Goal: Task Accomplishment & Management: Complete application form

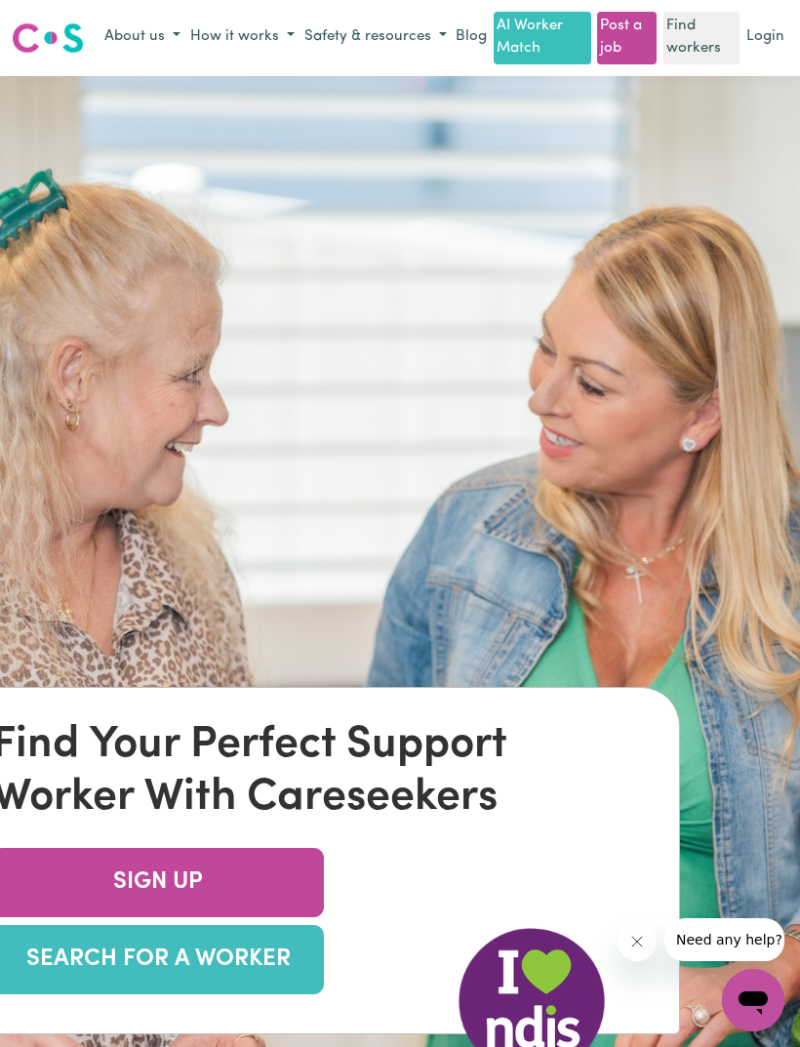
click at [701, 41] on link "Find workers" at bounding box center [702, 38] width 76 height 53
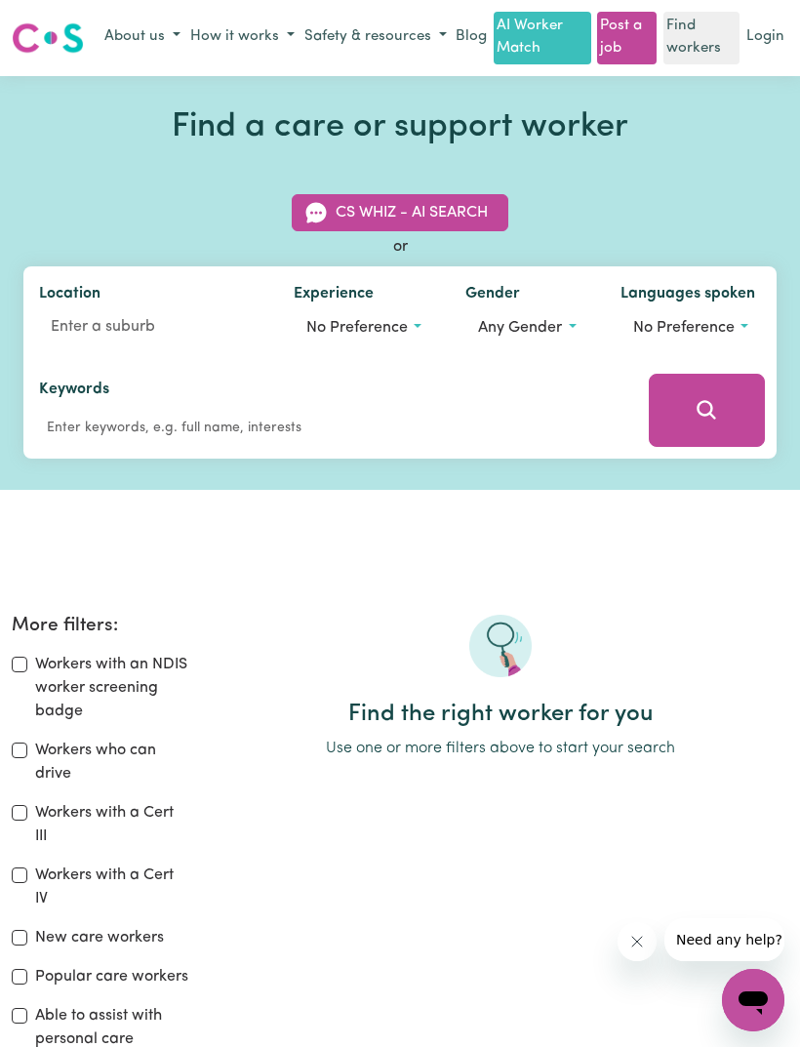
click at [386, 333] on span "No preference" at bounding box center [356, 328] width 101 height 16
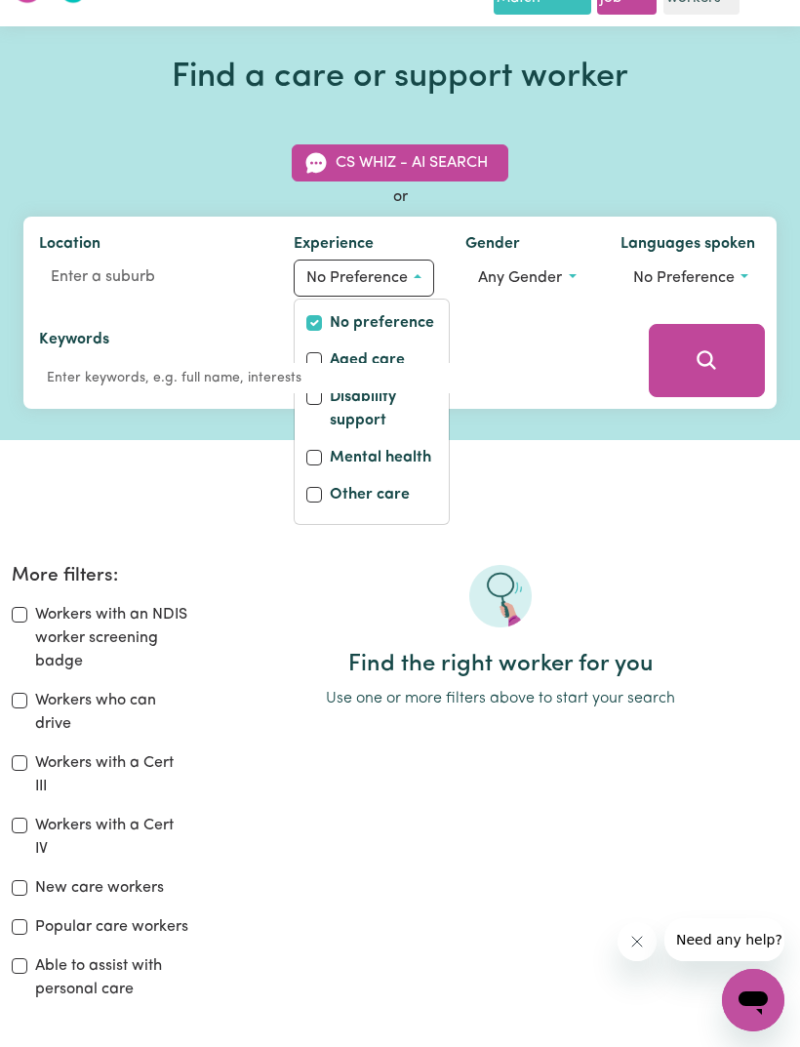
scroll to position [52, 0]
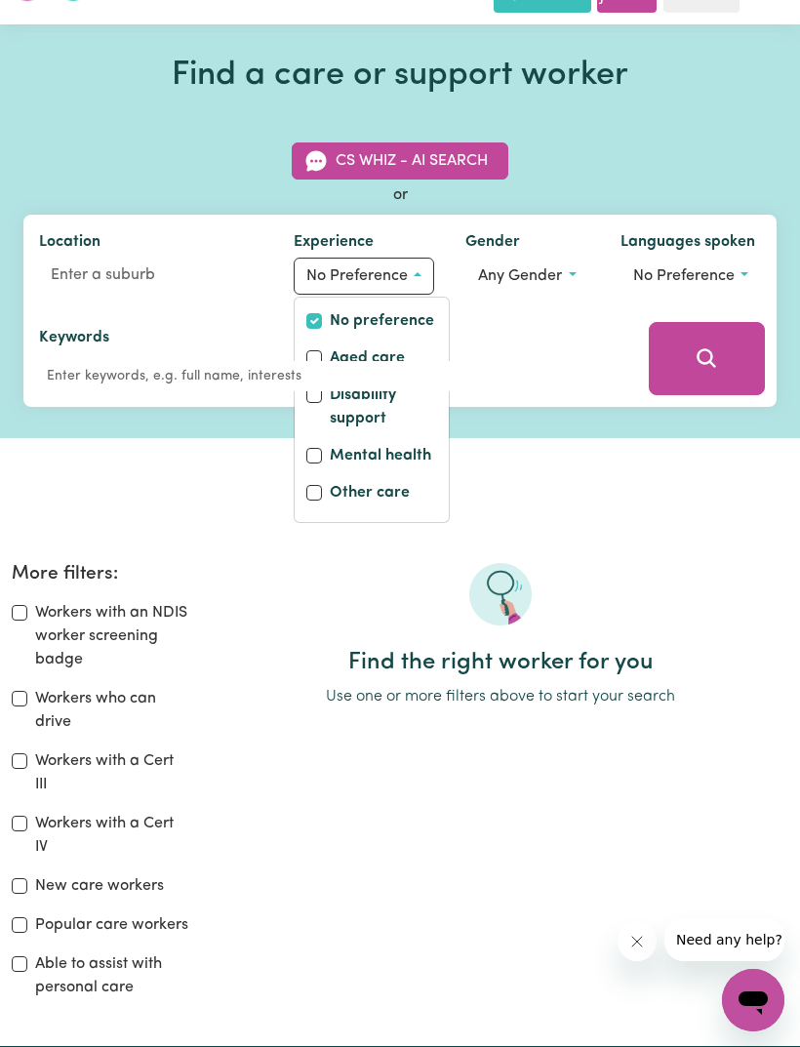
click at [423, 269] on button "No preference" at bounding box center [364, 276] width 141 height 37
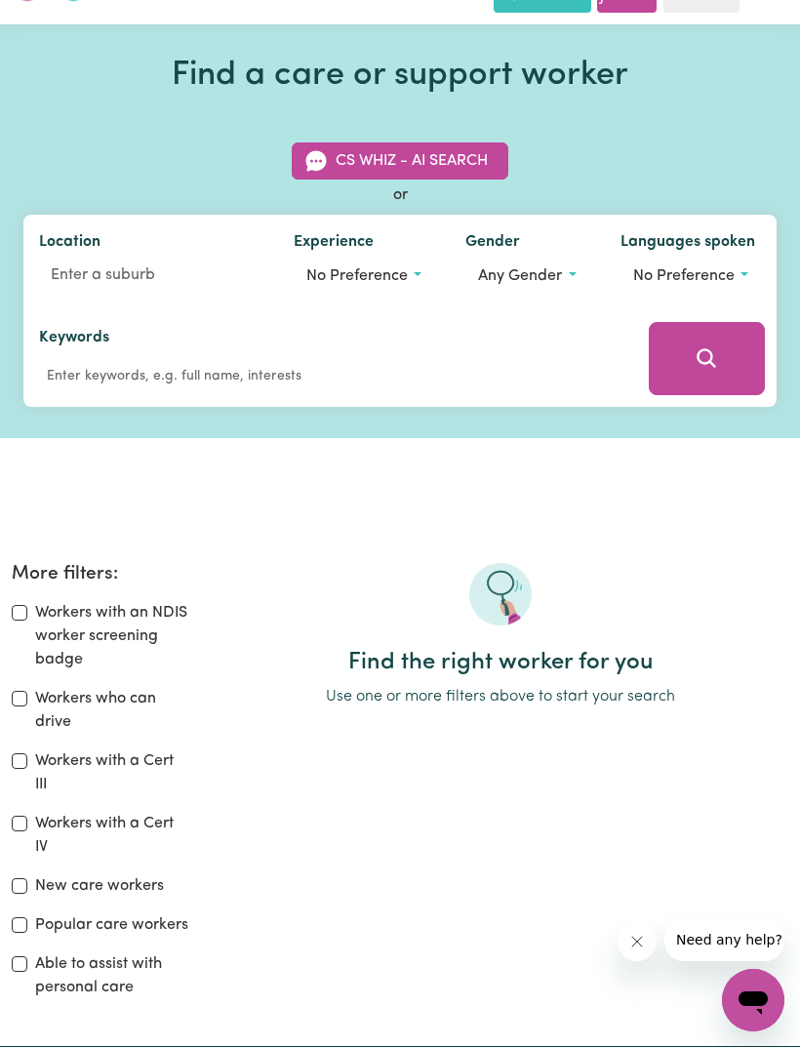
click at [548, 275] on span "Any gender" at bounding box center [520, 276] width 84 height 16
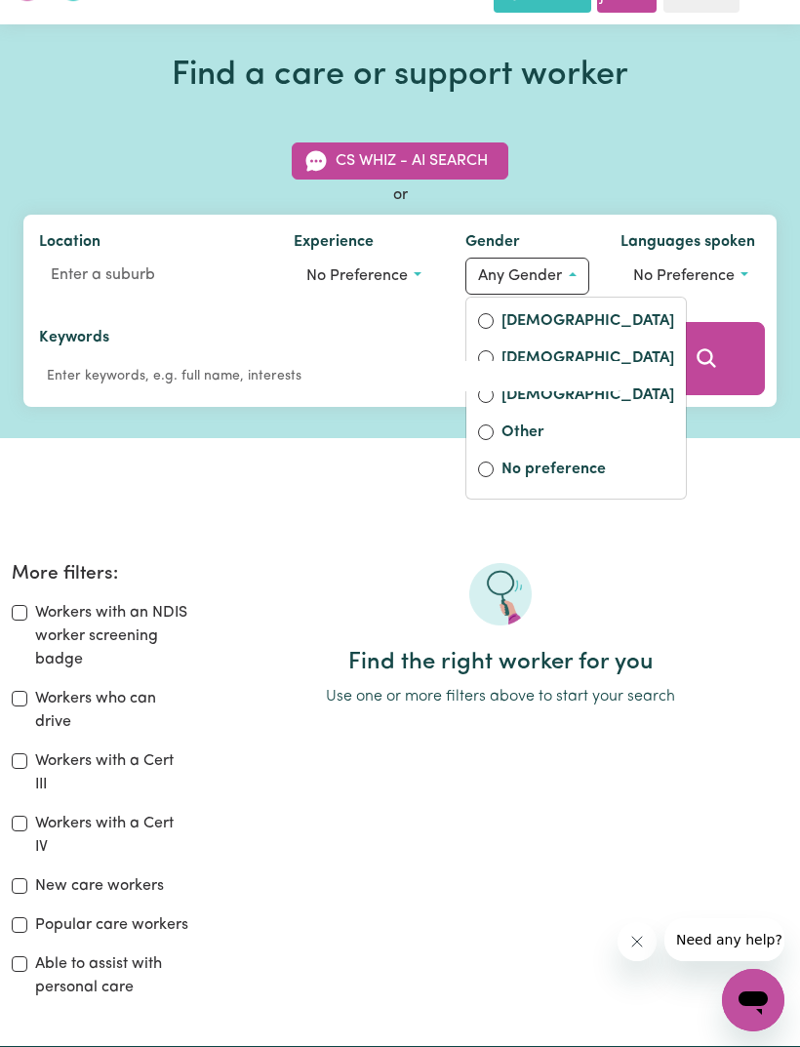
click at [495, 319] on div "Keywords" at bounding box center [330, 358] width 614 height 97
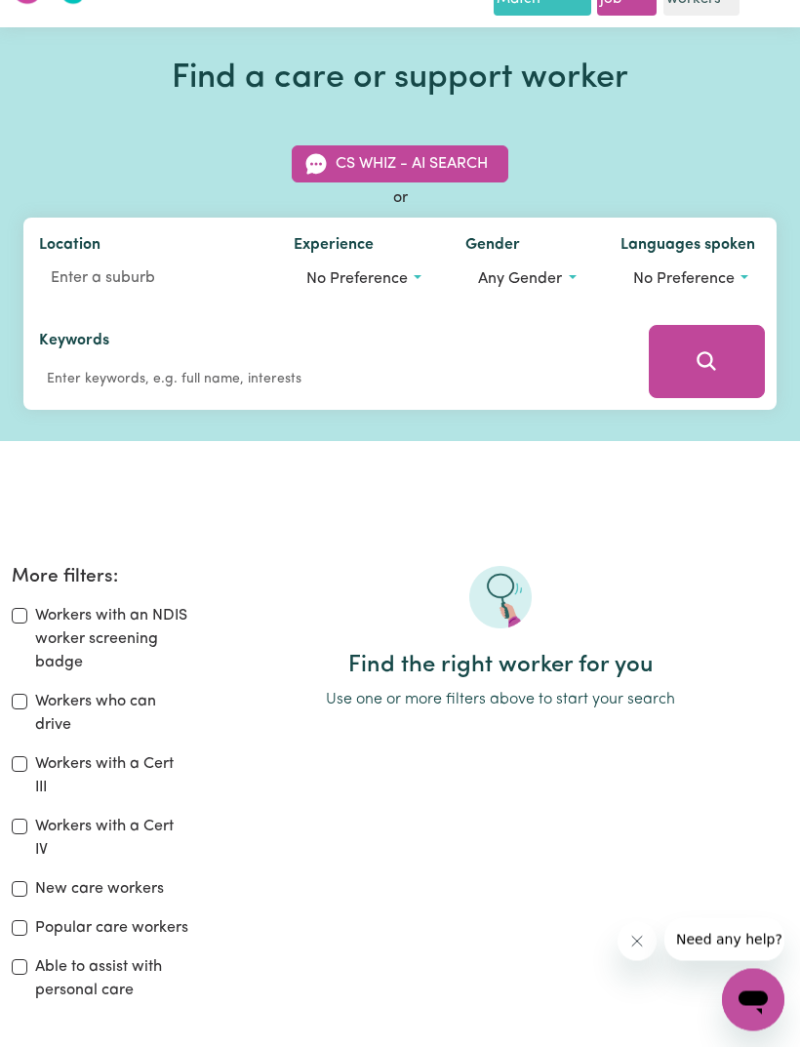
scroll to position [0, 0]
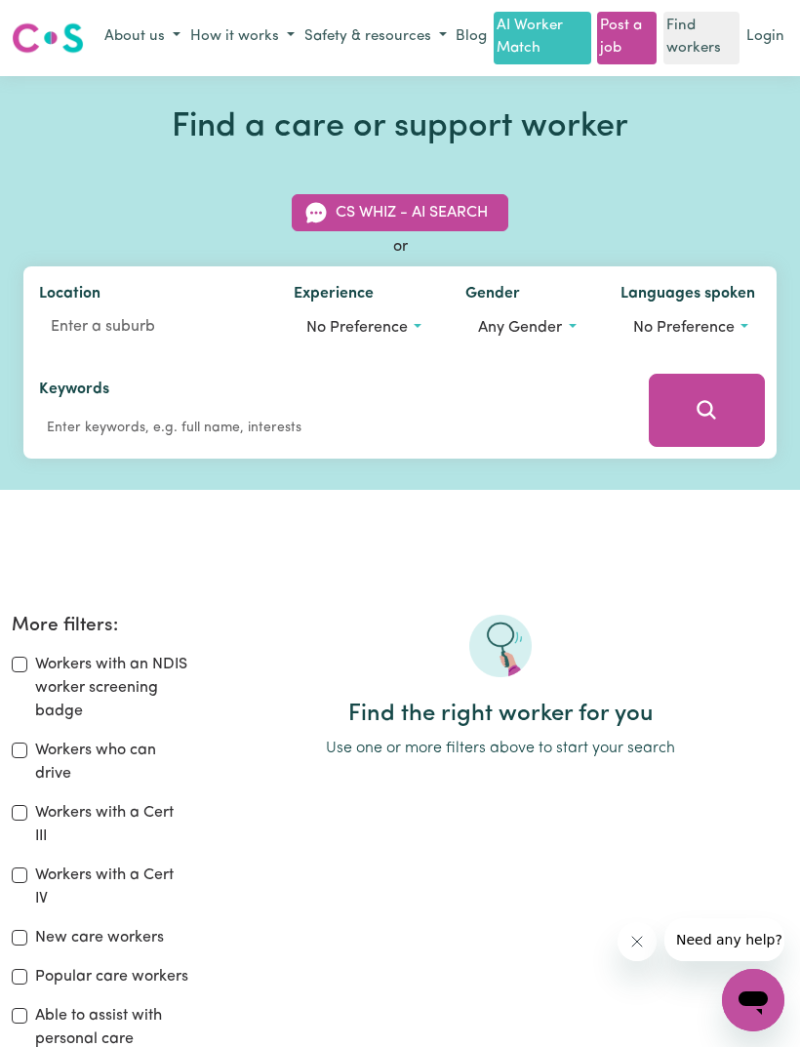
click at [133, 38] on button "About us" at bounding box center [143, 37] width 86 height 32
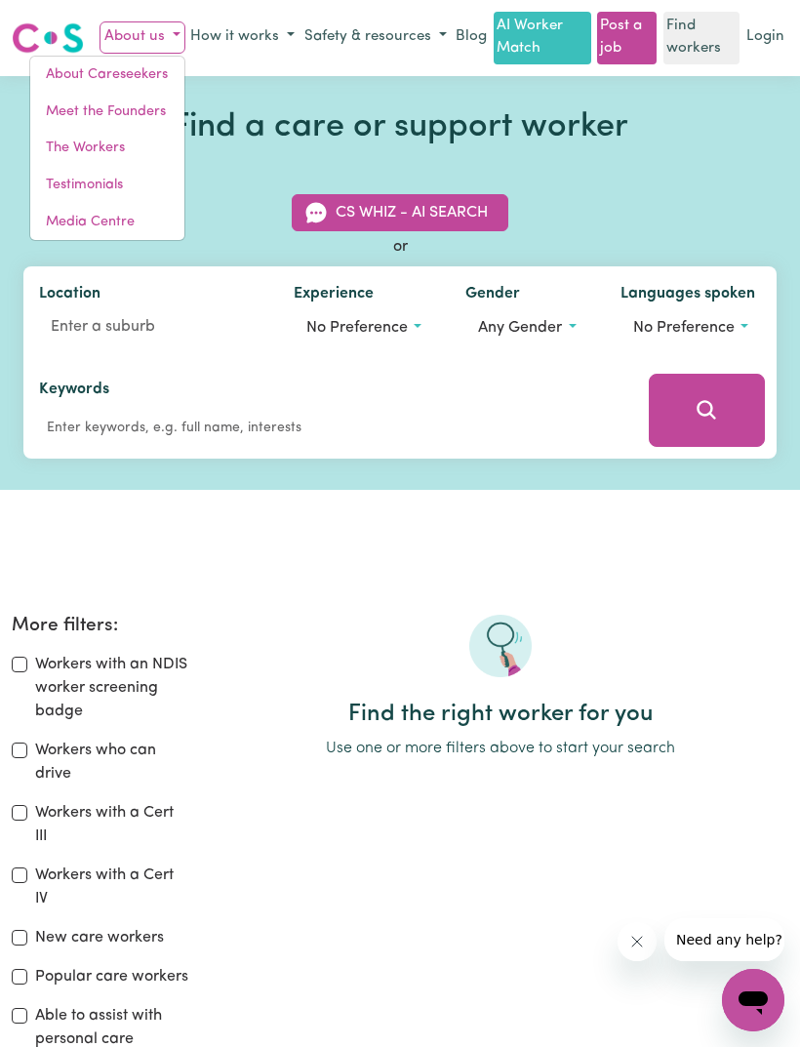
click at [133, 35] on button "About us" at bounding box center [143, 37] width 86 height 32
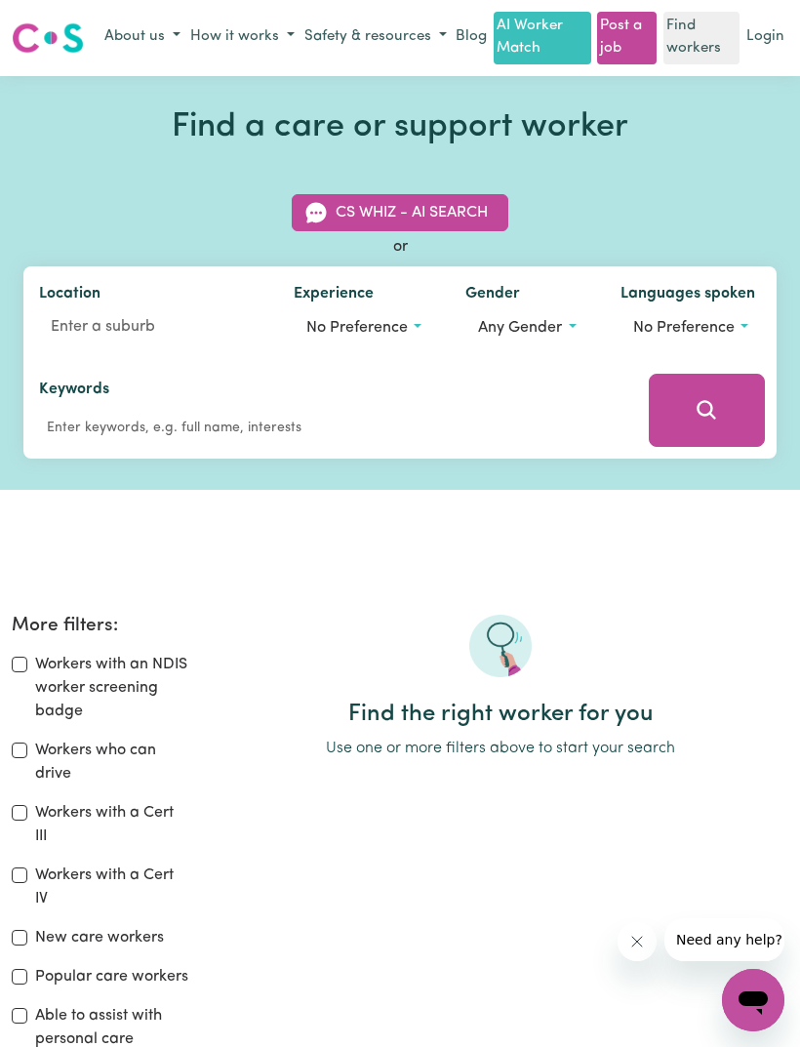
click at [130, 39] on button "About us" at bounding box center [143, 37] width 86 height 32
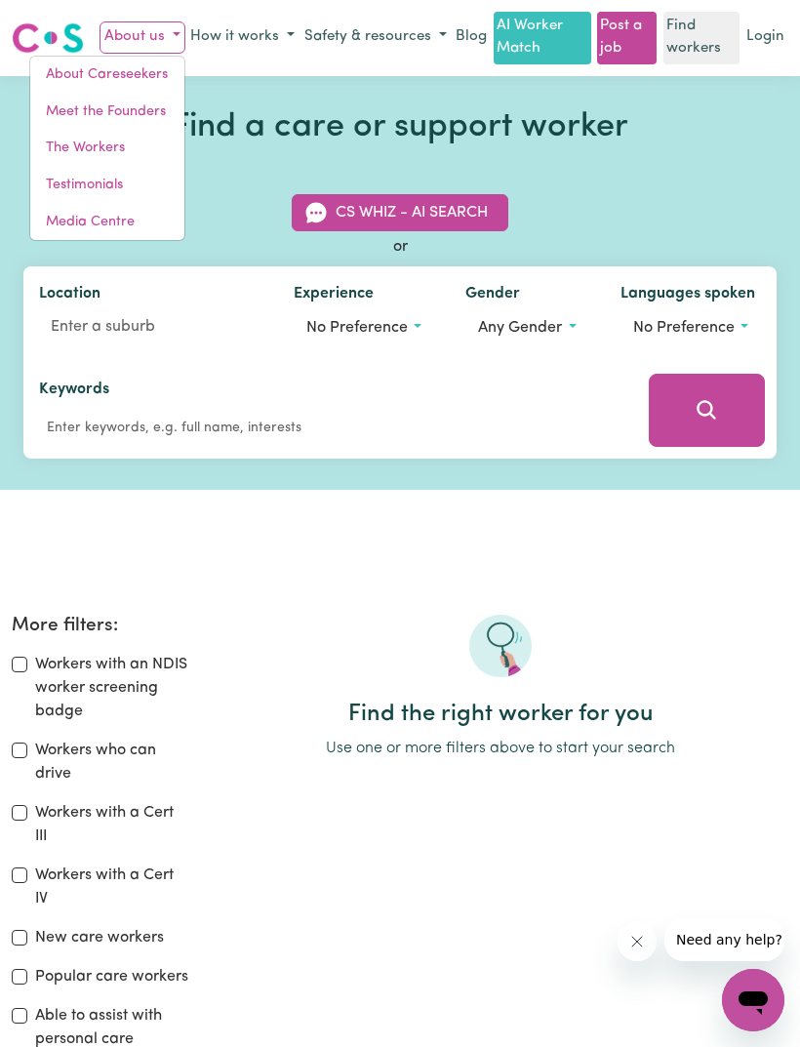
click at [72, 67] on link "About Careseekers" at bounding box center [107, 75] width 154 height 37
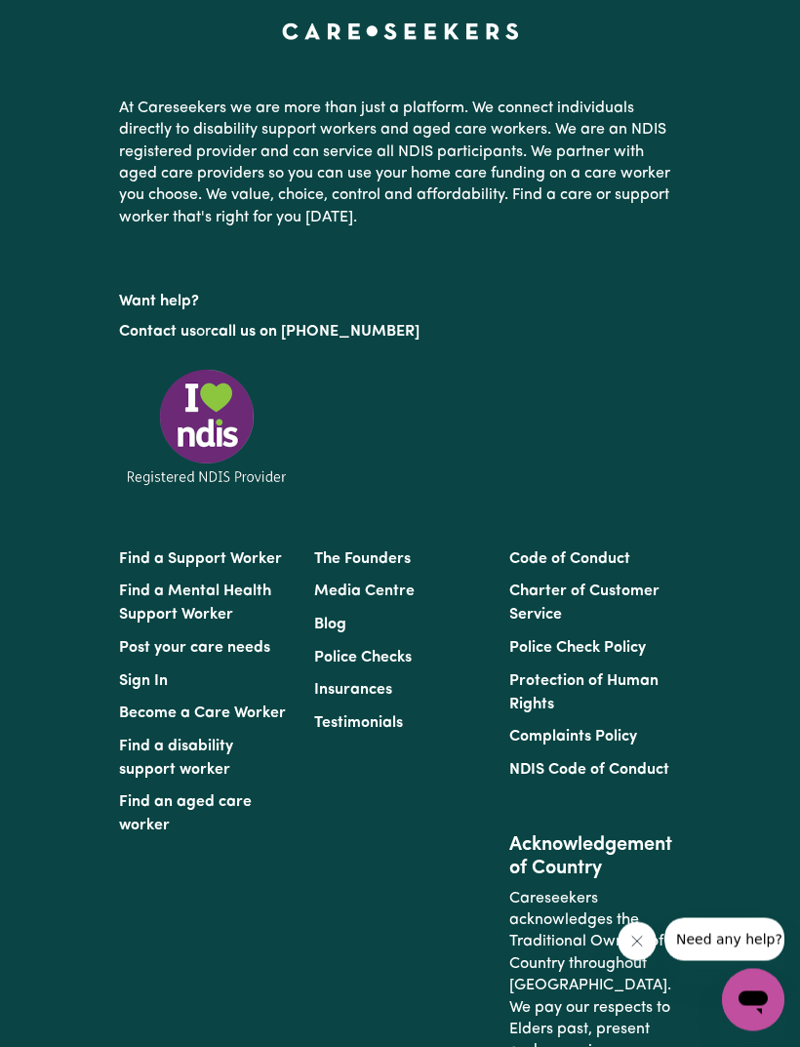
scroll to position [2699, 0]
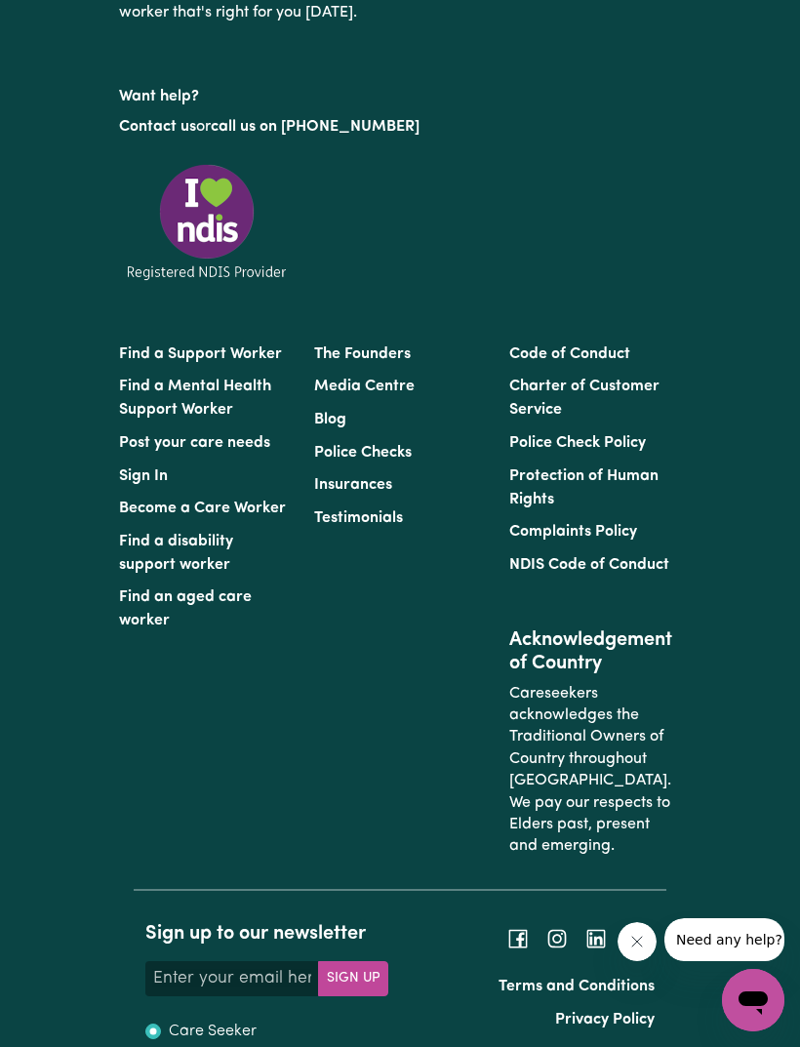
click at [145, 516] on link "Become a Care Worker" at bounding box center [202, 509] width 167 height 16
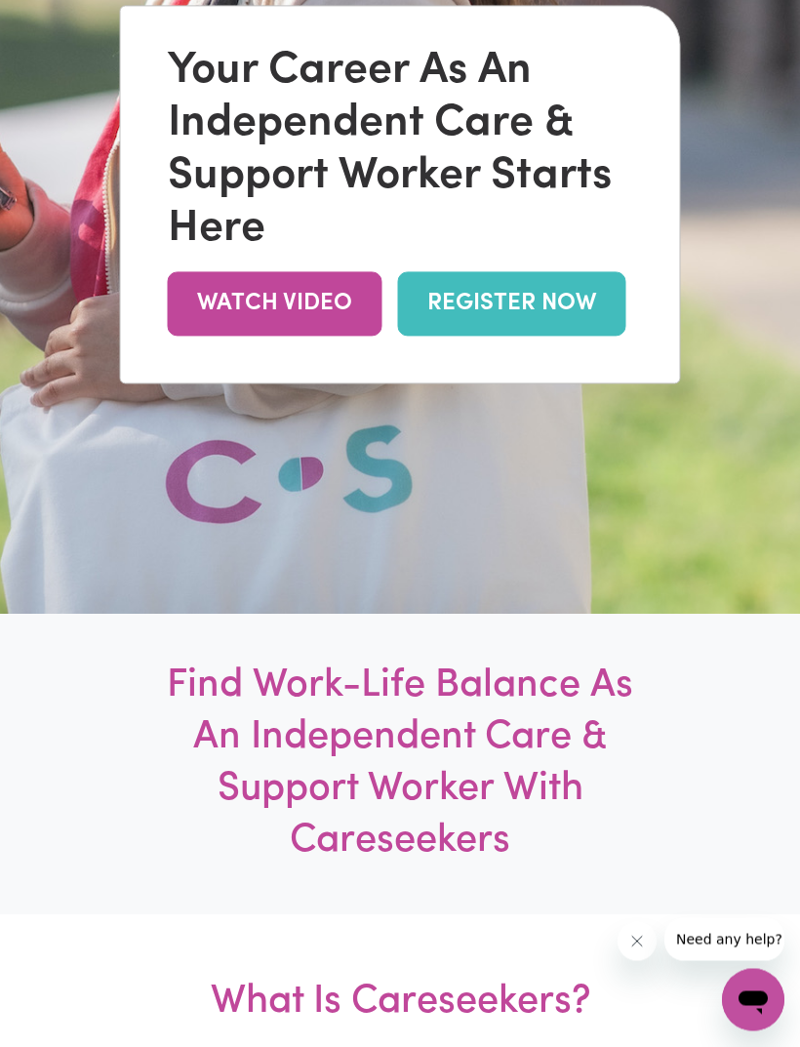
scroll to position [509, 0]
click at [490, 329] on link "REGISTER NOW" at bounding box center [512, 303] width 228 height 63
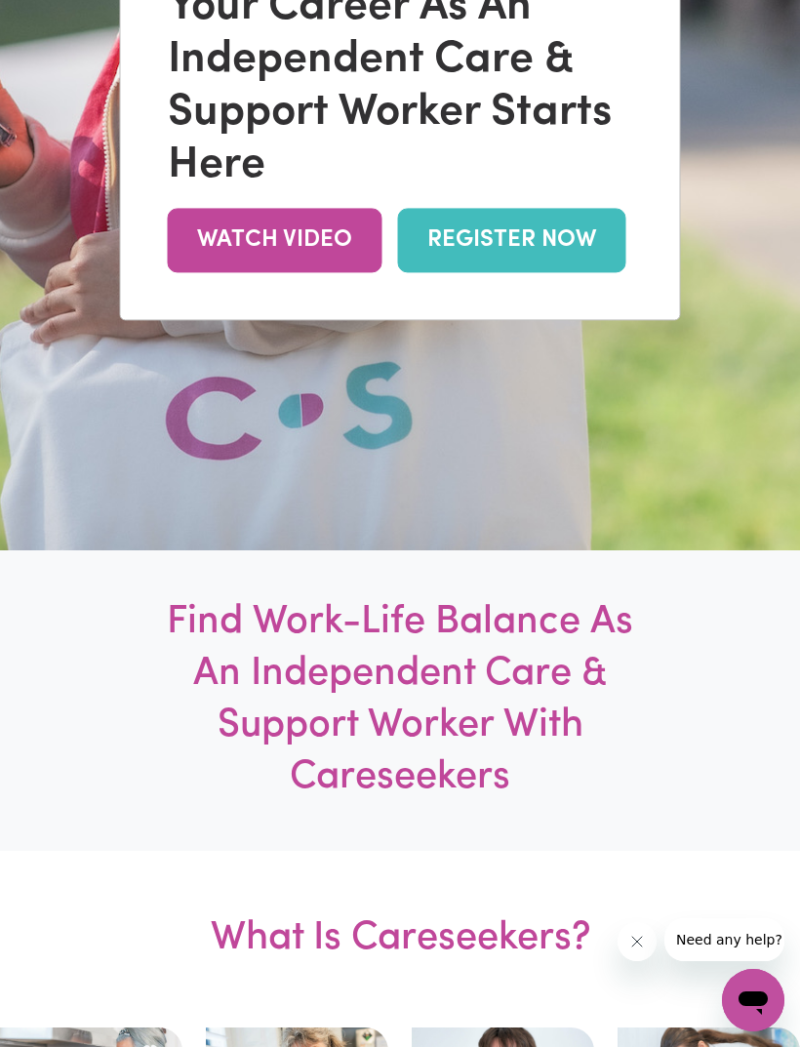
scroll to position [2761, 0]
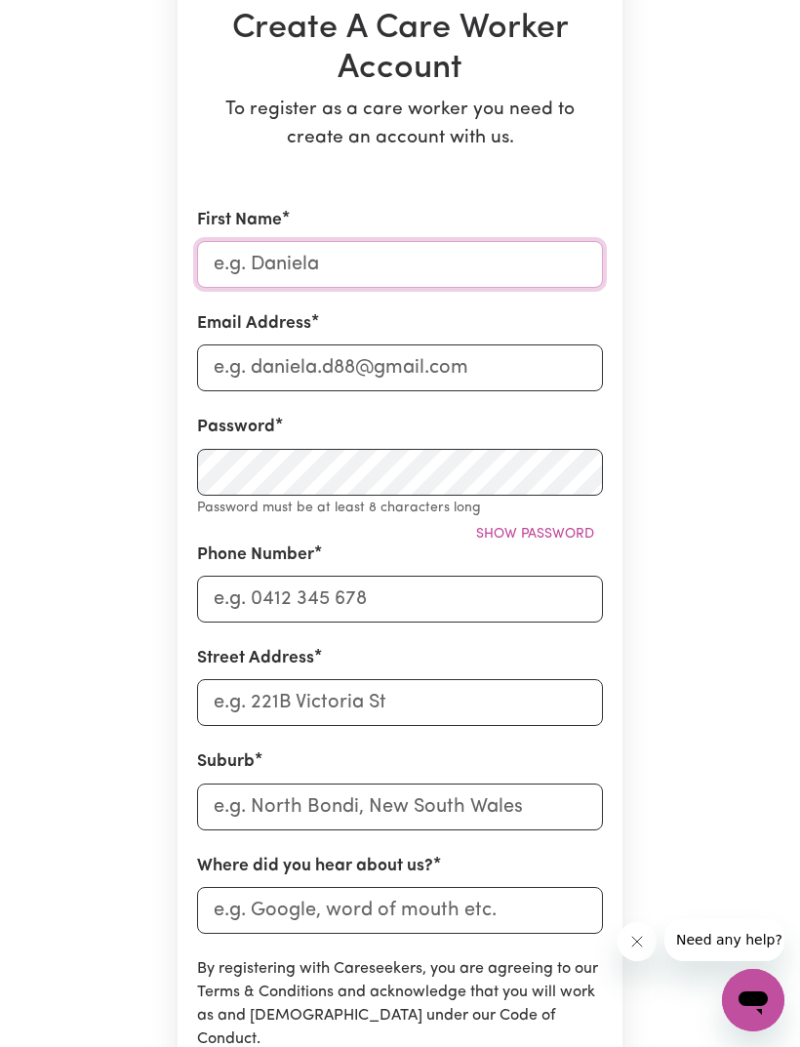
click at [407, 275] on input "First Name" at bounding box center [400, 264] width 406 height 47
type input "Nyamuch"
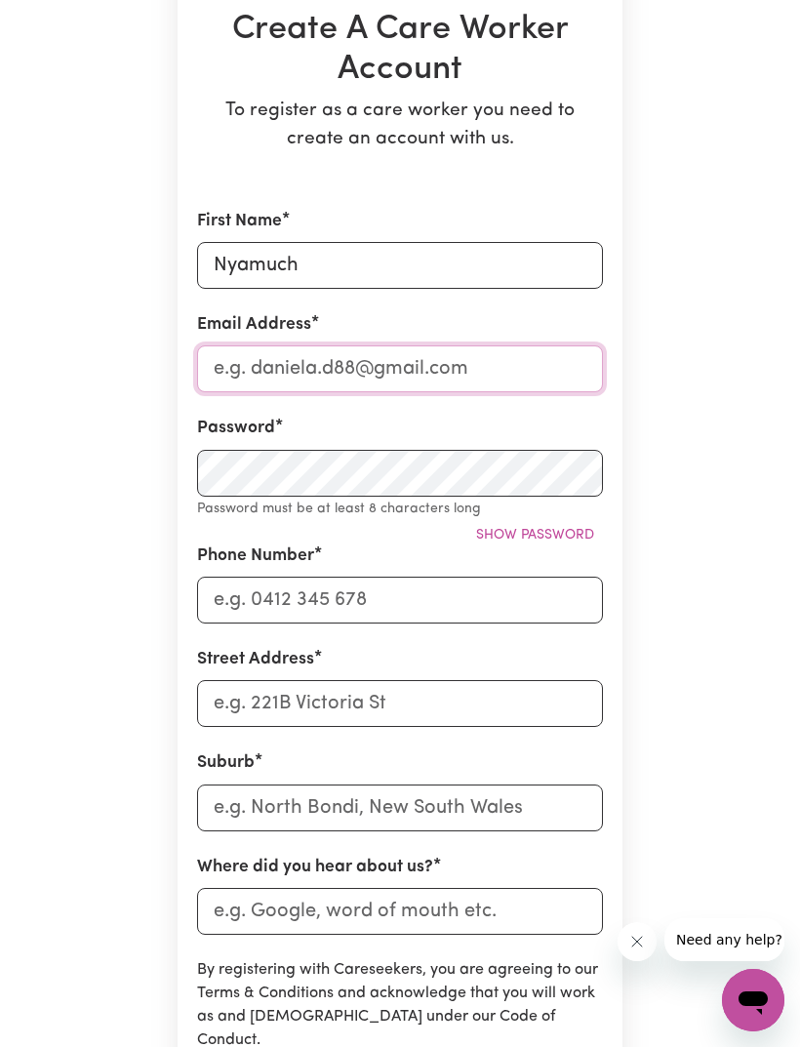
click at [252, 357] on input "Email Address" at bounding box center [400, 368] width 406 height 47
type input "kendallkor727@gmail.com"
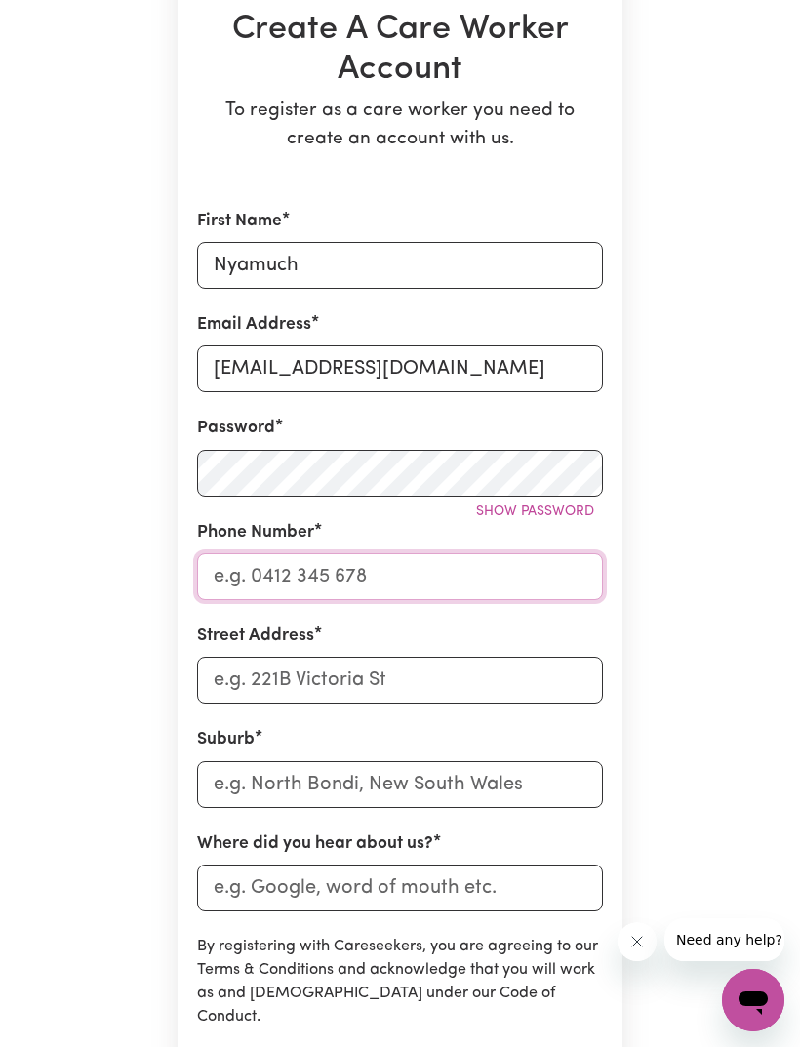
click at [279, 581] on input "Phone Number" at bounding box center [400, 576] width 406 height 47
type input "0422597492"
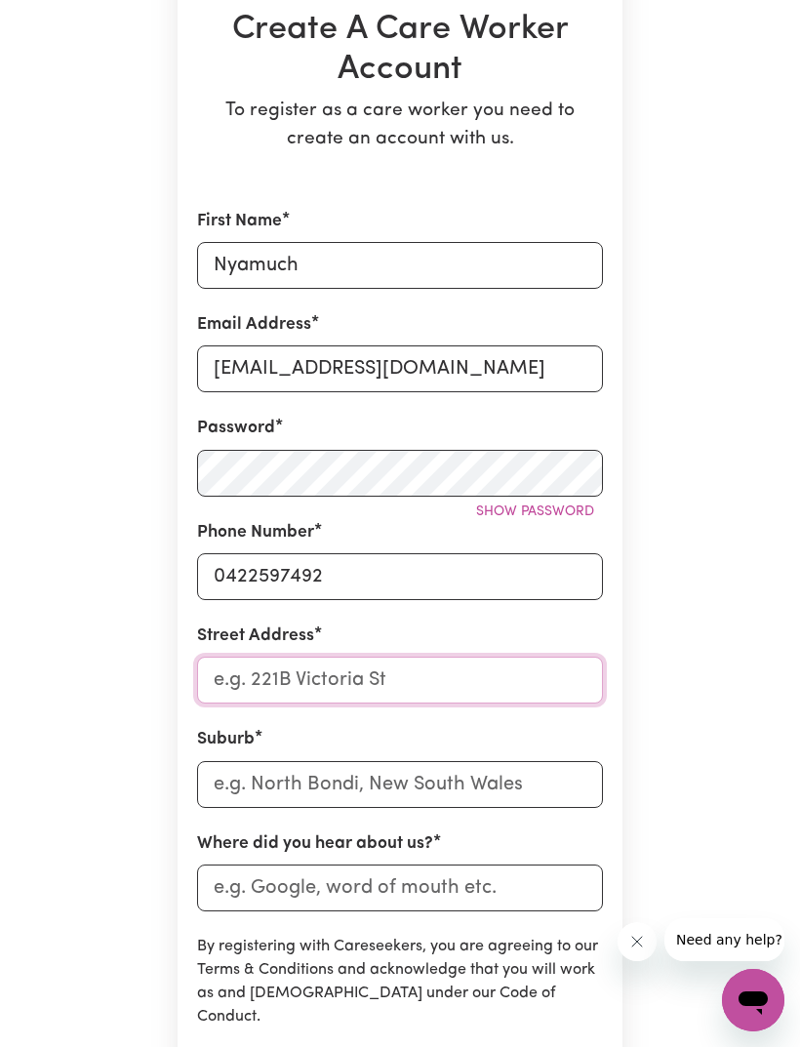
click at [238, 668] on input "Street Address" at bounding box center [400, 680] width 406 height 47
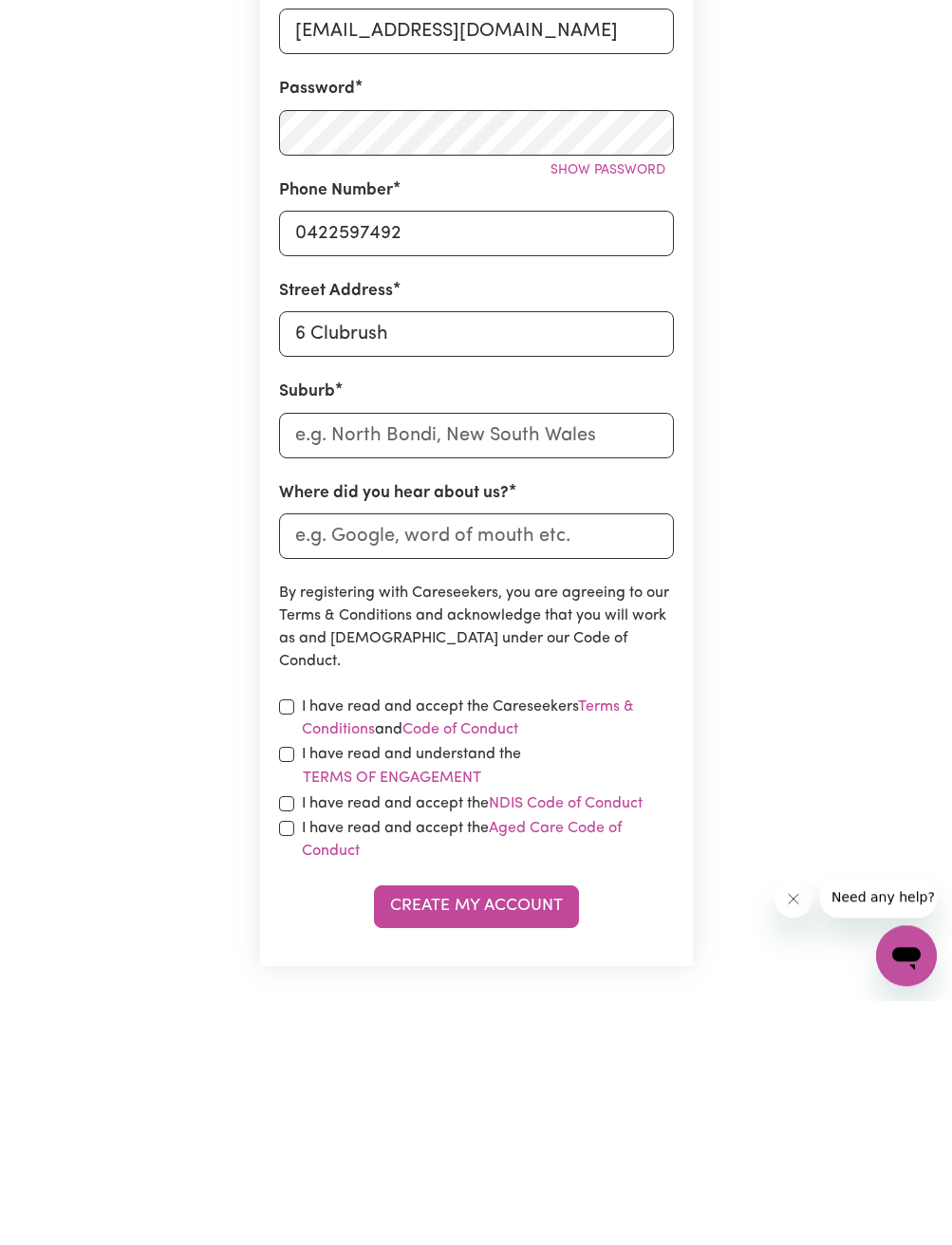
scroll to position [536, 0]
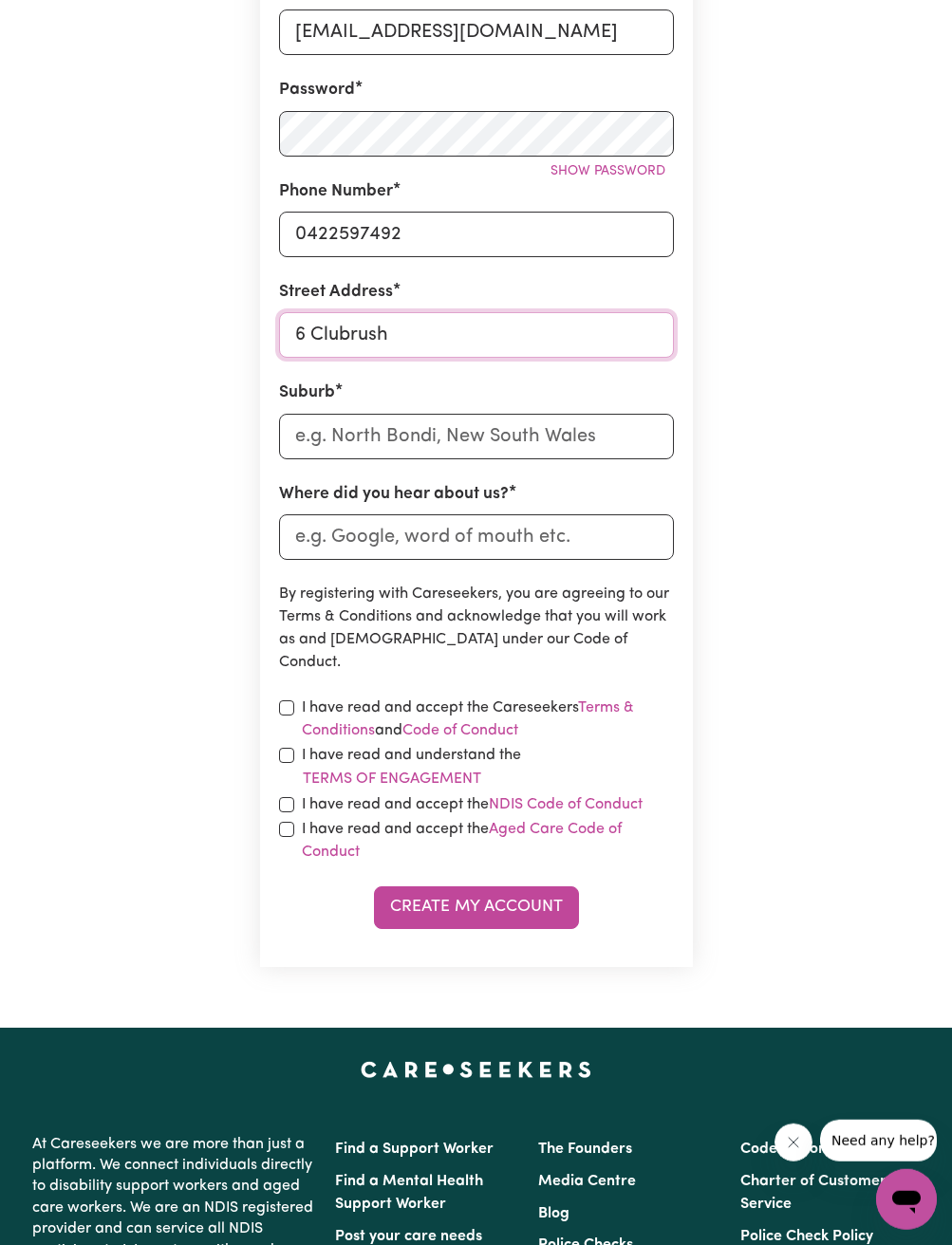
type input "6 Clubrush"
click at [777, 316] on main "Create A Care Worker Account To register as a care worker you need to create an…" at bounding box center [476, 279] width 952 height 1498
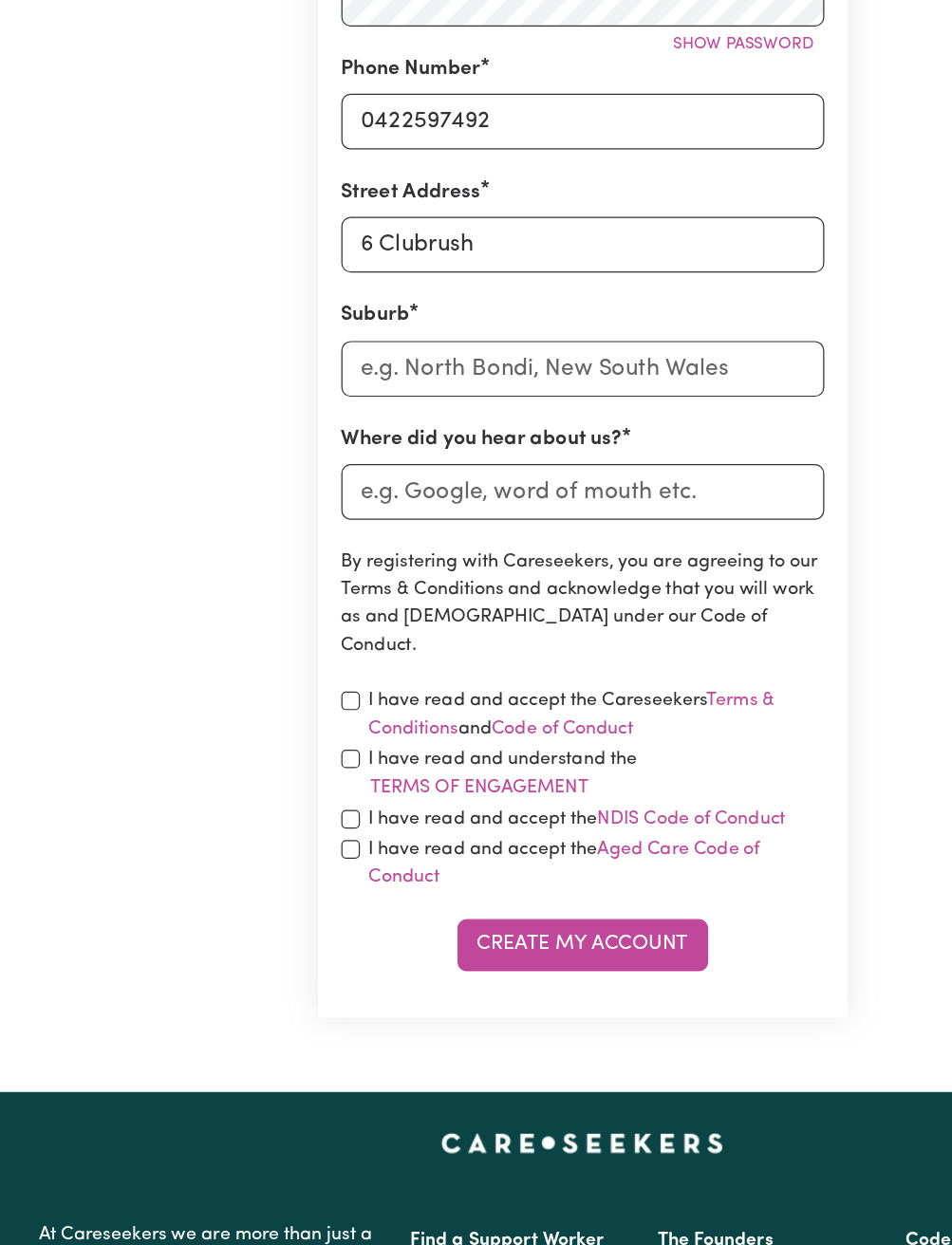
scroll to position [670, 0]
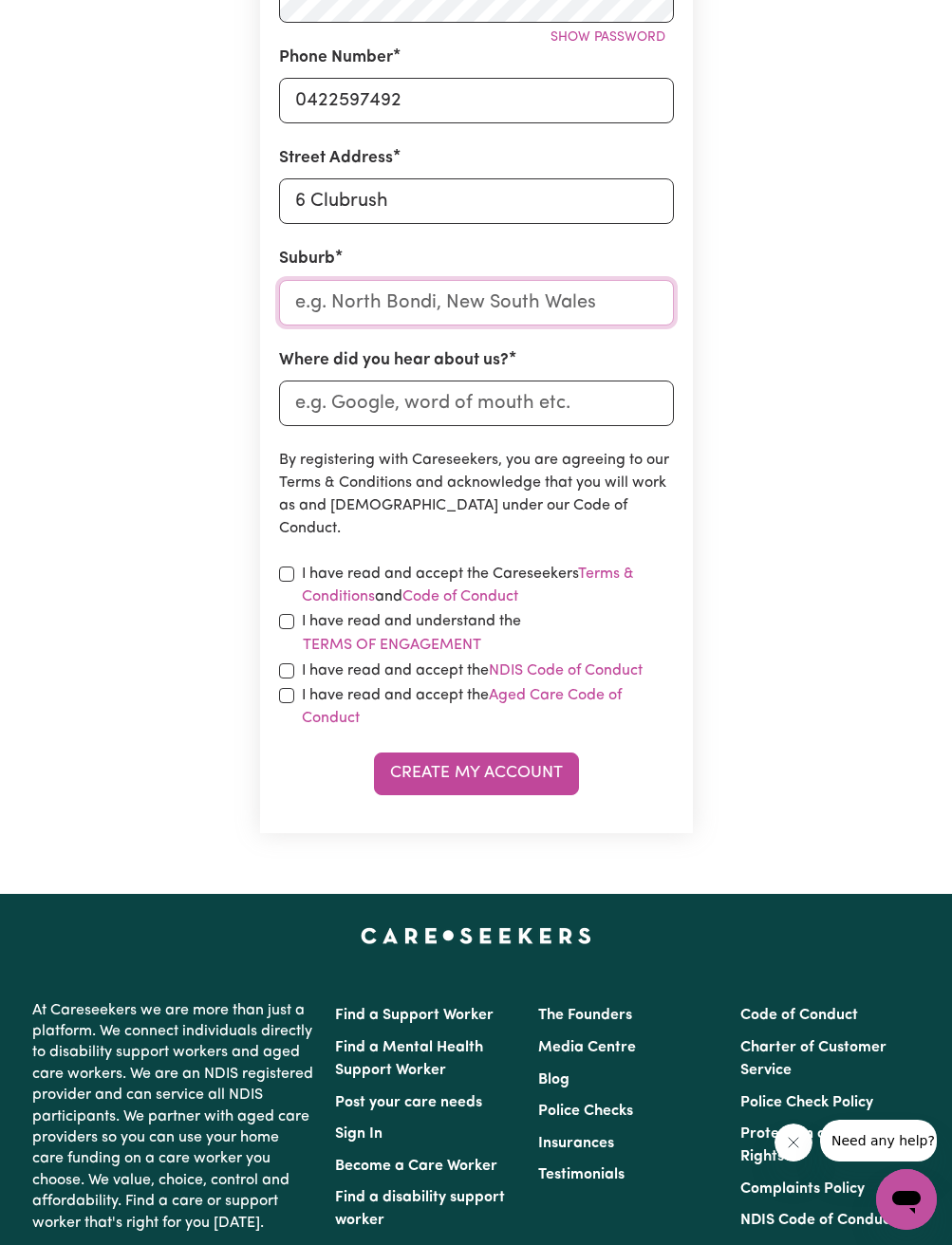
click at [586, 308] on input "text" at bounding box center [476, 302] width 395 height 46
type input "Offi"
type input "OffiCER, Victoria, 3809"
type input "Offic"
type input "OfficER, Victoria, 3809"
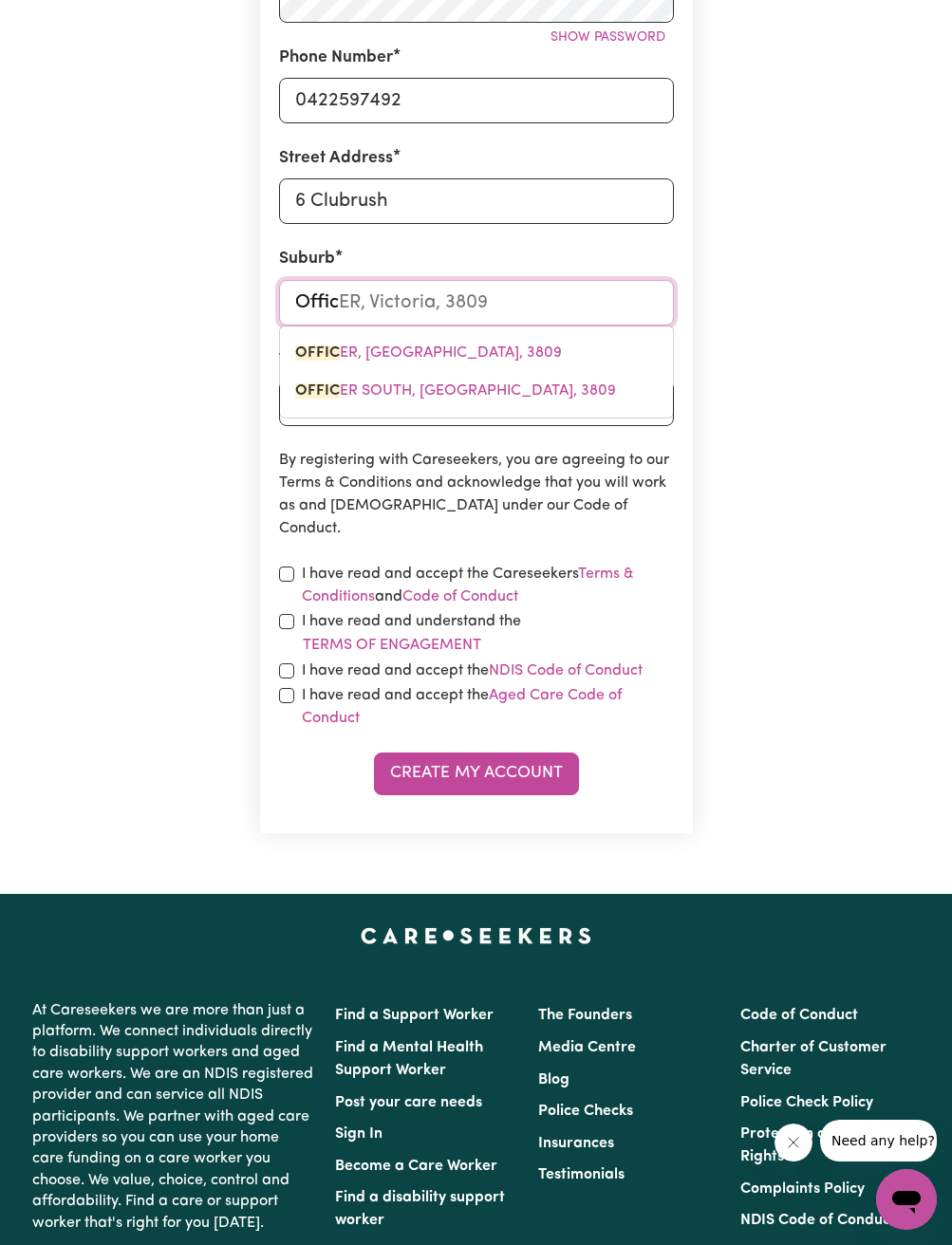
type input "Office"
type input "OfficeR, Victoria, 3809"
type input "Officer"
type input "Officer, Victoria, 3809"
click at [502, 336] on link "OFFICER , Victoria, 3809" at bounding box center [476, 353] width 393 height 38
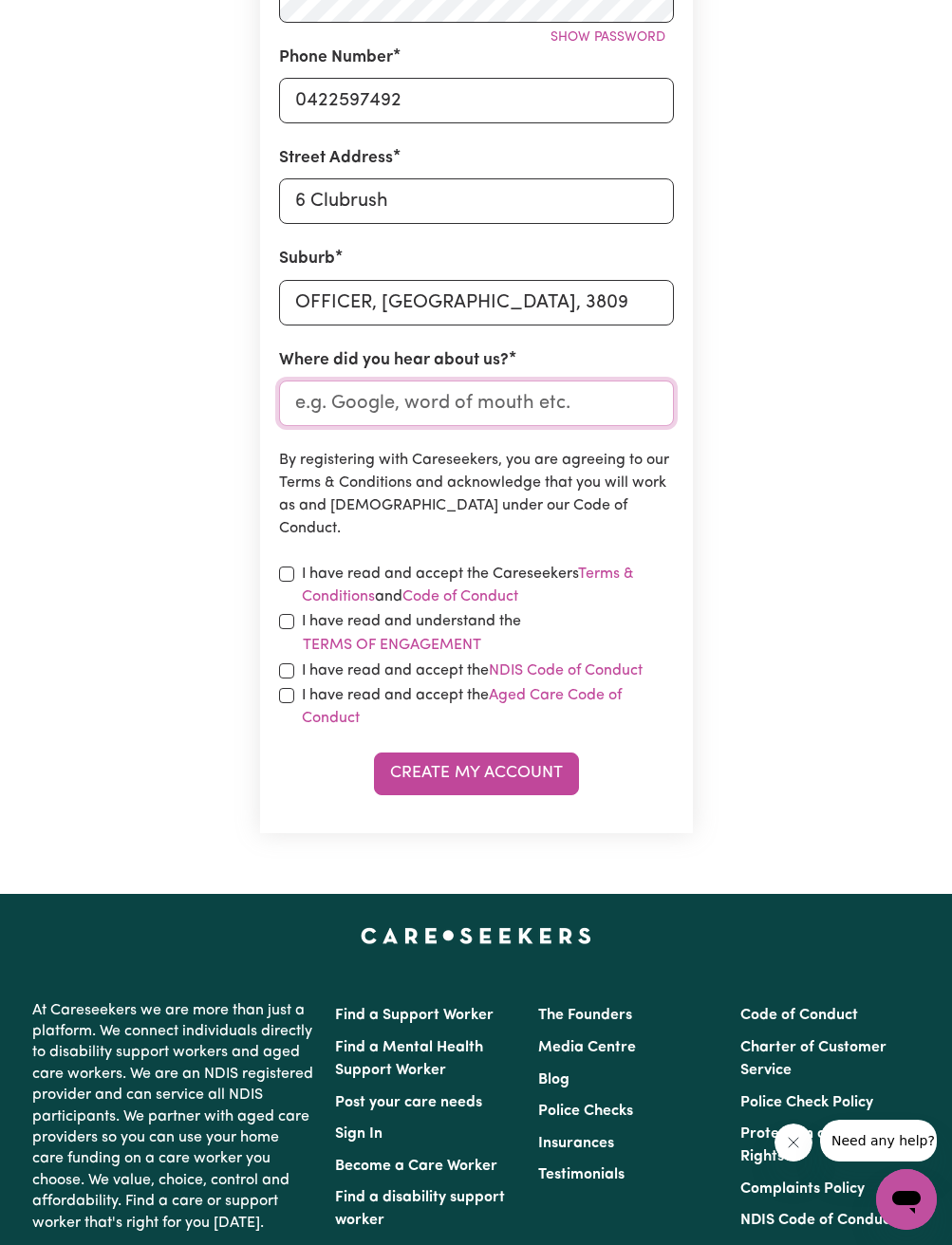
click at [489, 393] on input "Where did you hear about us?" at bounding box center [476, 403] width 395 height 46
type input "Google"
click at [415, 235] on form "First Name Nyamuch Email Address kendallkor727@gmail.com Password Show password…" at bounding box center [476, 269] width 395 height 1052
click at [452, 186] on input "6 Clubrush" at bounding box center [476, 200] width 395 height 46
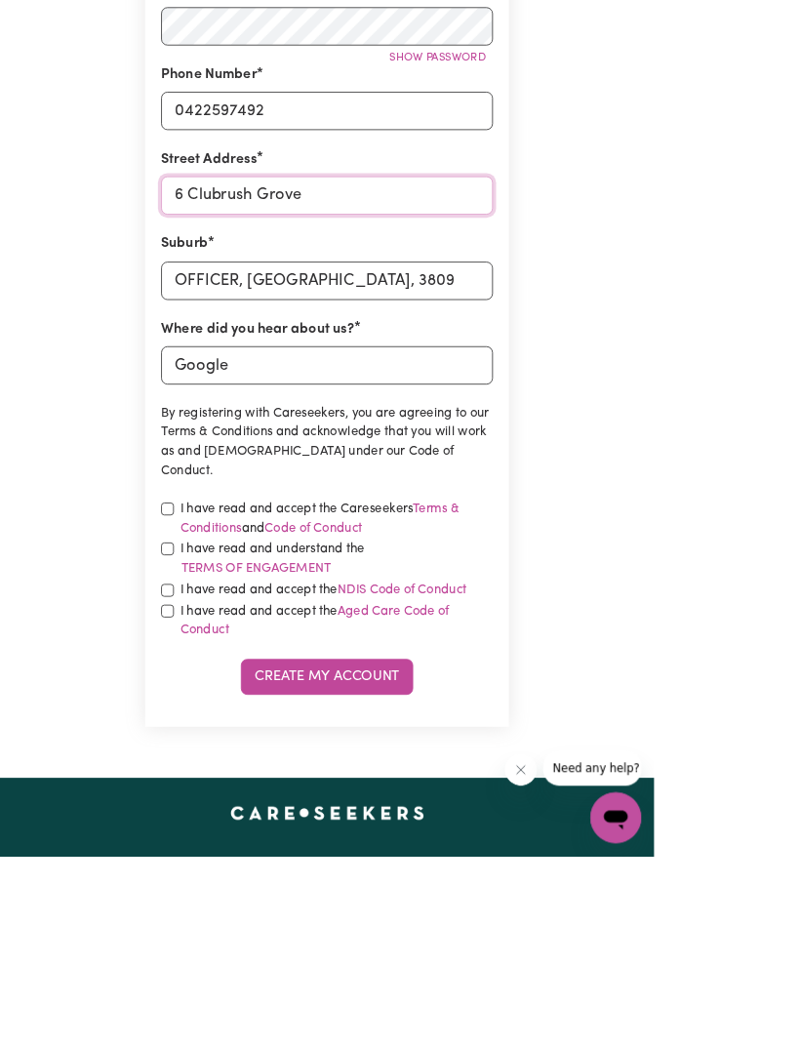
scroll to position [774, 0]
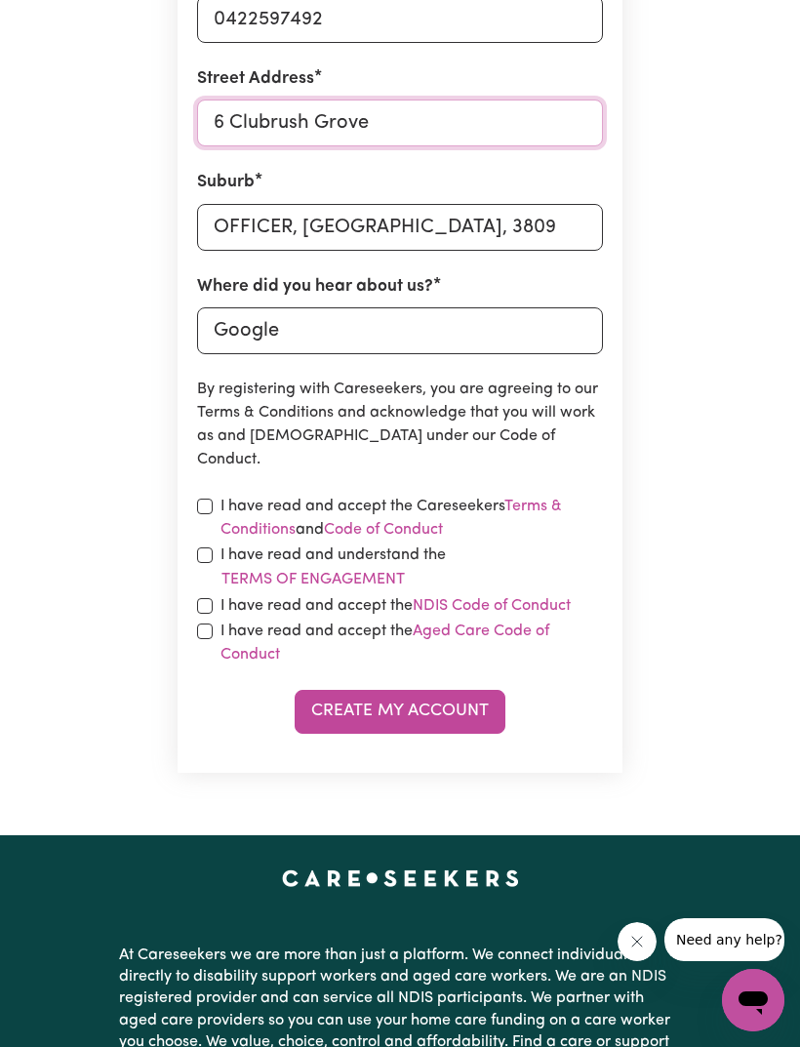
type input "6 Clubrush Grove"
click at [212, 500] on input "checkbox" at bounding box center [205, 507] width 16 height 16
checkbox input "true"
click at [205, 555] on input "checkbox" at bounding box center [205, 556] width 16 height 16
checkbox input "true"
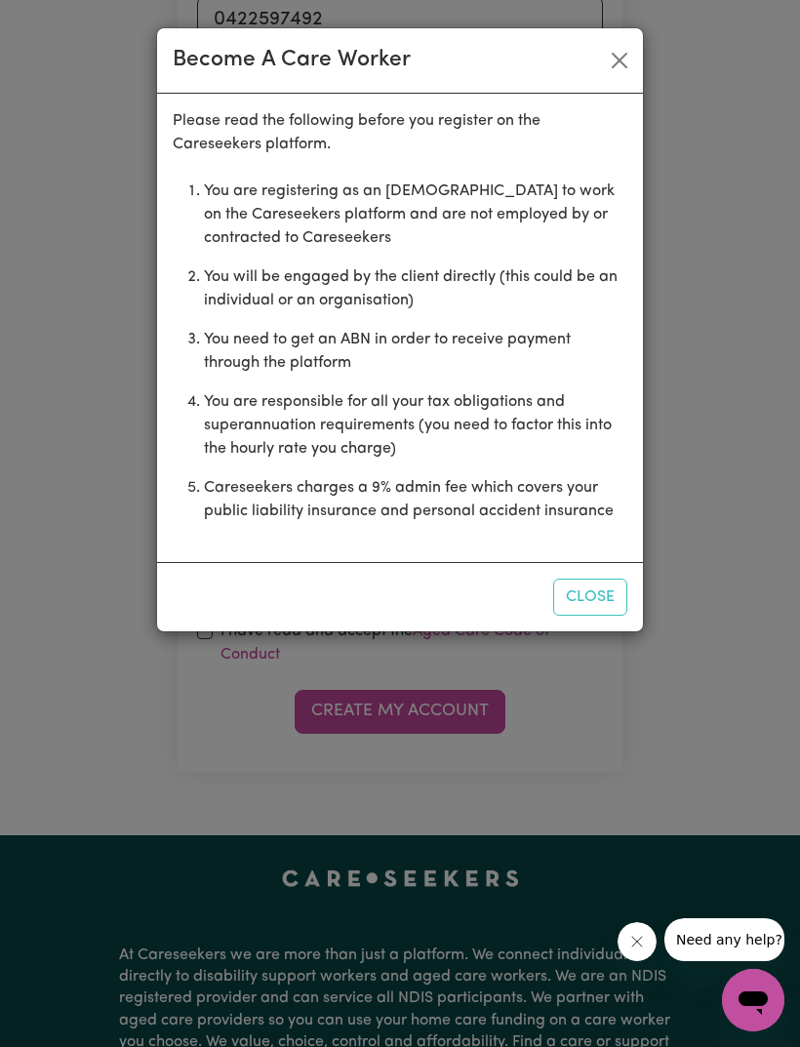
click at [598, 587] on button "Close" at bounding box center [590, 597] width 74 height 37
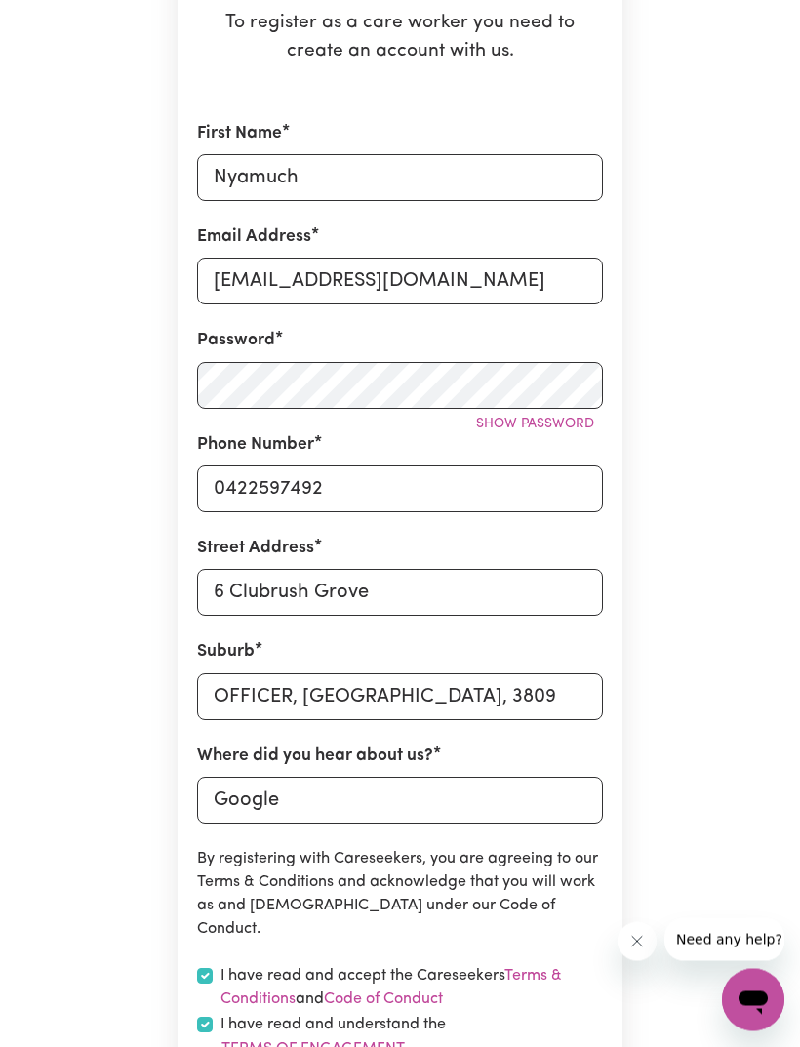
scroll to position [0, 0]
